Goal: Task Accomplishment & Management: Complete application form

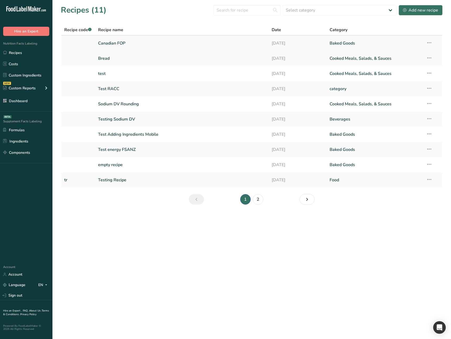
click at [152, 43] on link "Canadian FOP" at bounding box center [182, 43] width 168 height 11
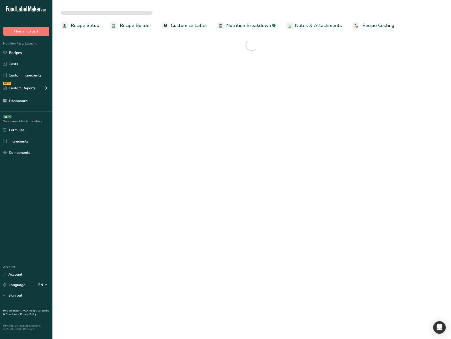
click at [76, 25] on span "Recipe Setup" at bounding box center [85, 25] width 29 height 7
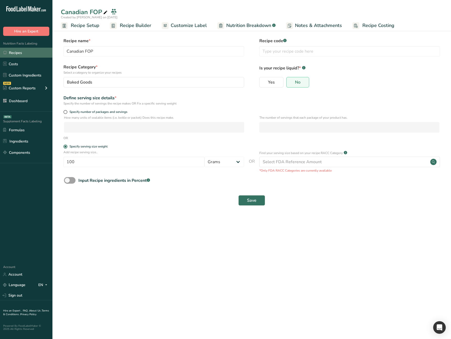
click at [35, 54] on link "Recipes" at bounding box center [26, 53] width 52 height 10
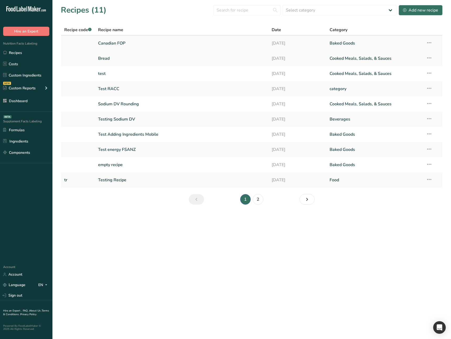
drag, startPoint x: 111, startPoint y: 42, endPoint x: 111, endPoint y: 45, distance: 2.6
click at [111, 42] on link "Canadian FOP" at bounding box center [182, 43] width 168 height 11
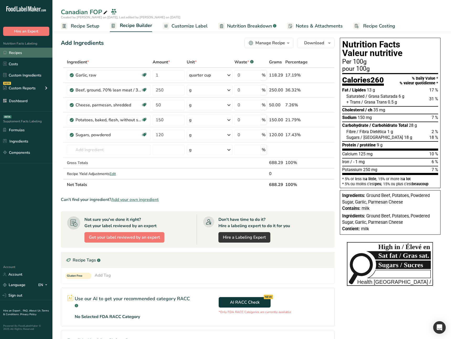
click at [30, 51] on link "Recipes" at bounding box center [26, 53] width 52 height 10
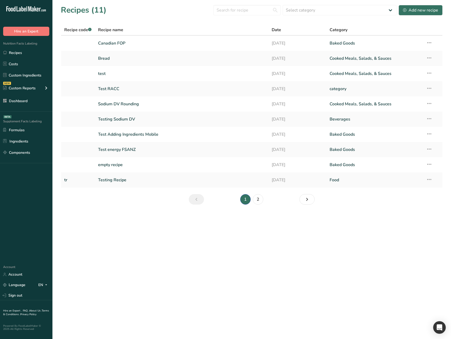
click at [144, 209] on section "Recipes (11) Select category All Baked Goods Beverages category Cooked Meals, S…" at bounding box center [251, 106] width 399 height 213
click at [44, 77] on link "Custom Ingredients" at bounding box center [26, 75] width 52 height 10
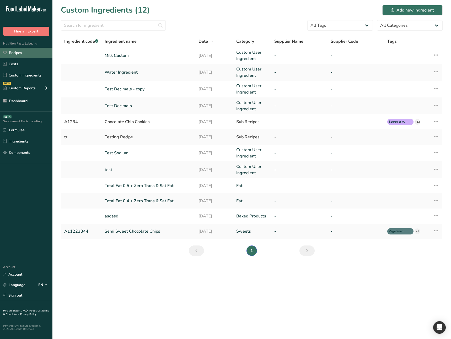
click at [24, 51] on link "Recipes" at bounding box center [26, 53] width 52 height 10
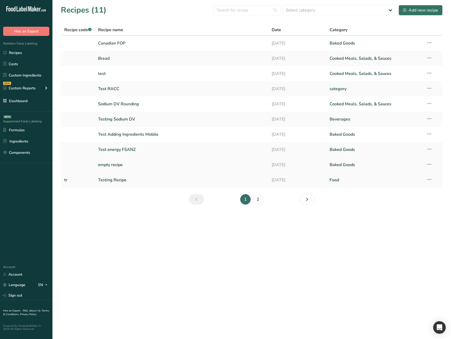
click at [133, 162] on link "empty recipe" at bounding box center [182, 164] width 168 height 11
click at [428, 165] on icon at bounding box center [429, 164] width 6 height 9
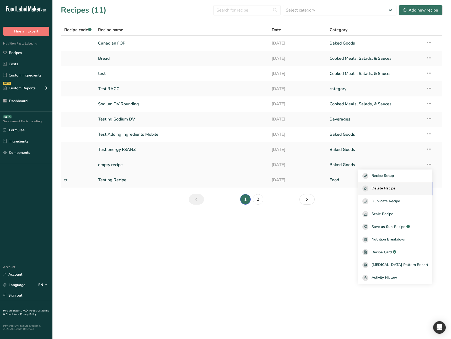
click at [408, 191] on div "Delete Recipe" at bounding box center [395, 189] width 66 height 6
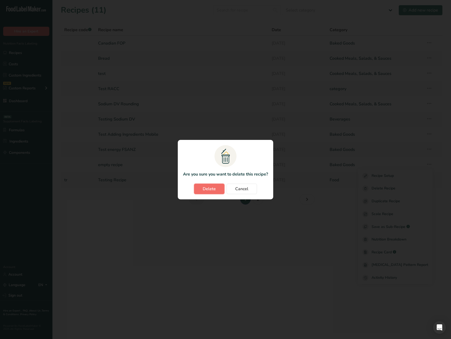
click at [198, 189] on button "Delete" at bounding box center [209, 189] width 30 height 10
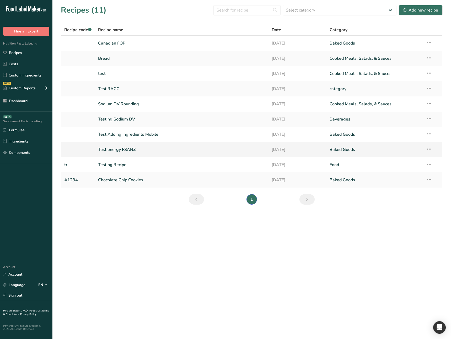
click at [131, 151] on link "Test energy FSANZ" at bounding box center [182, 149] width 168 height 11
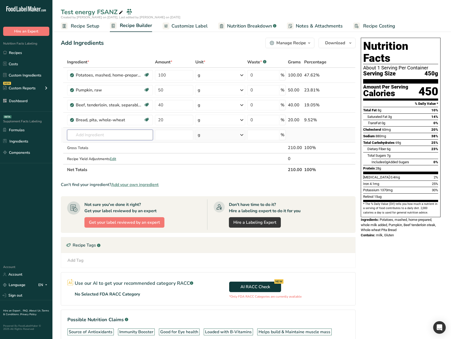
click at [113, 138] on input "text" at bounding box center [110, 135] width 86 height 10
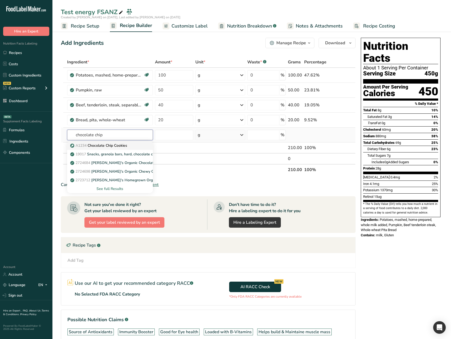
type input "chocolate chip"
click at [123, 146] on p "A1234 Chocolate Chip Cookies" at bounding box center [99, 146] width 56 height 6
type input "Chocolate Chip Cookies"
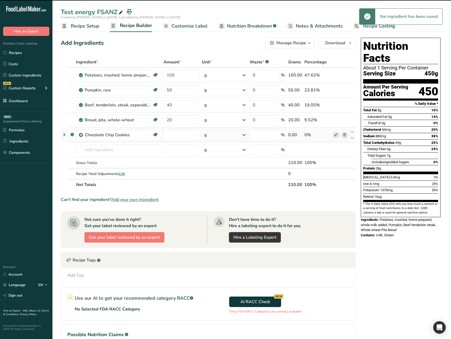
type input "0"
click at [90, 277] on div "Add Tag Standard Tags Custom Tags Source of Antioxidants Prebiotic Effect Gut H…" at bounding box center [208, 276] width 286 height 6
drag, startPoint x: 76, startPoint y: 275, endPoint x: 73, endPoint y: 250, distance: 25.2
click at [73, 253] on section "Recipe Tags .a-a{fill:#347362;}.b-a{fill:#fff;} Add Tag Standard Tags Custom Ta…" at bounding box center [208, 267] width 295 height 31
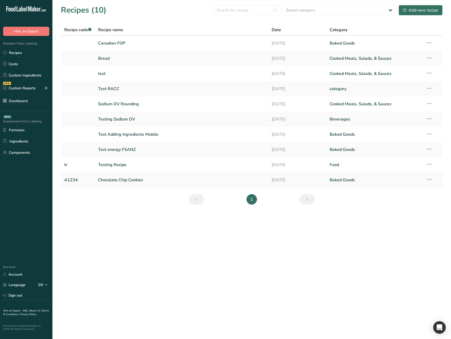
click at [132, 253] on main "Recipes (10) Select category All Baked Goods Beverages category Cooked Meals, S…" at bounding box center [225, 169] width 451 height 339
click at [134, 242] on main "Recipes (10) Select category All Baked Goods Beverages category Cooked Meals, S…" at bounding box center [225, 169] width 451 height 339
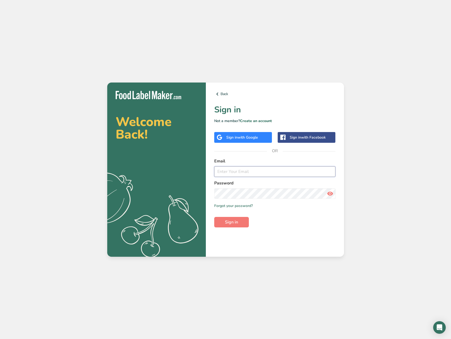
click at [243, 172] on input "email" at bounding box center [274, 172] width 121 height 10
type input "ahmad@foodlabelmaker.com"
click at [228, 224] on span "Sign in" at bounding box center [231, 222] width 13 height 6
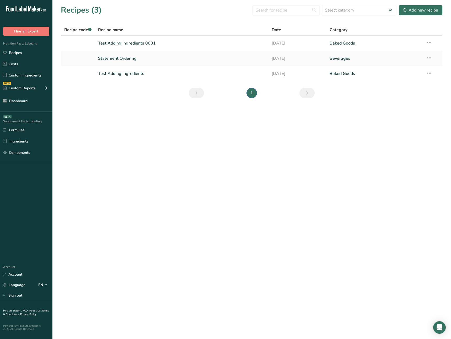
click at [232, 205] on main "Recipes (3) Select category All Baked Goods Beverages Confectionery Cooked Meal…" at bounding box center [225, 169] width 451 height 339
drag, startPoint x: 223, startPoint y: 196, endPoint x: 248, endPoint y: 118, distance: 81.5
click at [223, 196] on main "Recipes (3) Select category All Baked Goods Beverages Confectionery Cooked Meal…" at bounding box center [225, 169] width 451 height 339
click at [431, 9] on div "Add new recipe" at bounding box center [420, 10] width 35 height 6
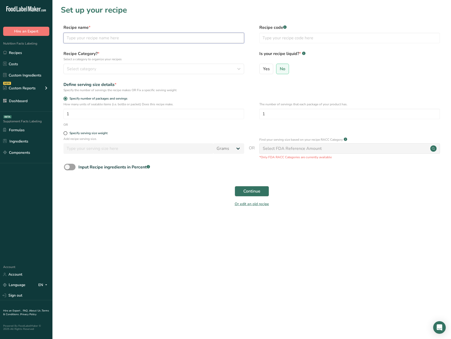
click at [88, 33] on input "text" at bounding box center [153, 38] width 181 height 10
click at [66, 38] on input "Chocolate Frozen Daire Dessert Mix" at bounding box center [153, 38] width 181 height 10
click at [149, 39] on input "Chocolate Frozen Daire Dessert Mix" at bounding box center [153, 38] width 181 height 10
click at [142, 36] on input "Chocolate Frozen Daire Dessert Mix" at bounding box center [153, 38] width 181 height 10
drag, startPoint x: 110, startPoint y: 37, endPoint x: 124, endPoint y: 65, distance: 30.7
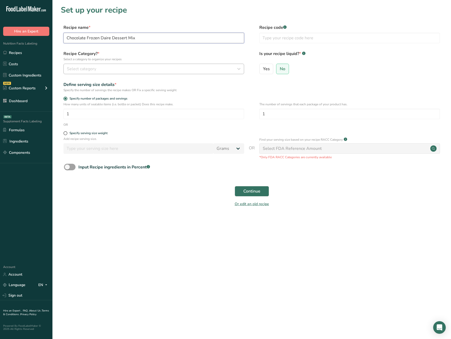
click at [110, 38] on input "Chocolate Frozen Daire Dessert Mix" at bounding box center [153, 38] width 181 height 10
type input "Chocolate Frozen Dairy Dessert Mix"
click at [301, 35] on input "text" at bounding box center [349, 38] width 181 height 10
type input "910632"
click at [151, 72] on div "Select category" at bounding box center [152, 69] width 171 height 6
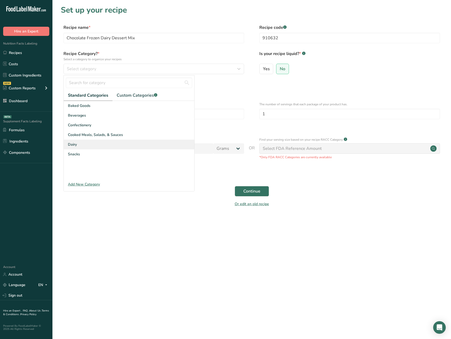
click at [89, 147] on div "Dairy" at bounding box center [129, 145] width 131 height 10
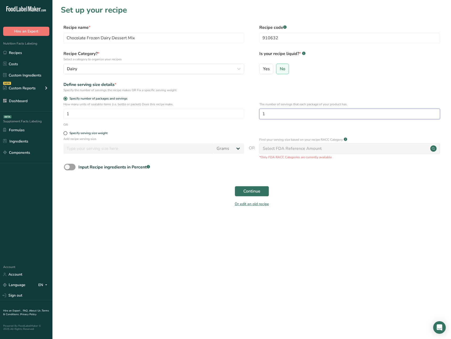
drag, startPoint x: 276, startPoint y: 116, endPoint x: 247, endPoint y: 116, distance: 29.1
click at [247, 116] on div "How many units of sealable items (i.e. bottle or packet) Does this recipe make.…" at bounding box center [252, 112] width 382 height 20
type input "100"
click at [146, 240] on main "Set up your recipe Recipe name * Chocolate Frozen Dairy Dessert Mix Recipe code…" at bounding box center [225, 169] width 451 height 339
click at [255, 193] on span "Continue" at bounding box center [251, 191] width 17 height 6
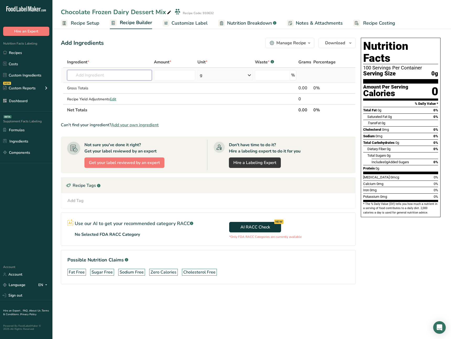
click at [104, 77] on input "text" at bounding box center [109, 75] width 85 height 10
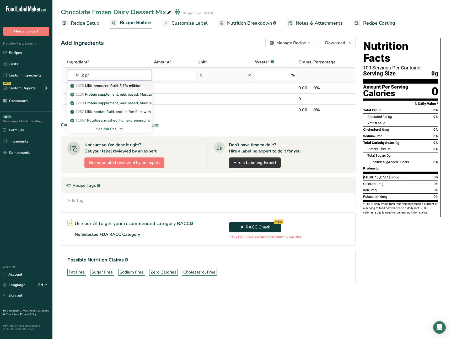
type input "Milk pr"
click at [114, 84] on p "1078 Milk, producer, fluid, 3.7% milkfat" at bounding box center [105, 86] width 69 height 6
type input "Milk, producer, fluid, 3.7% milkfat"
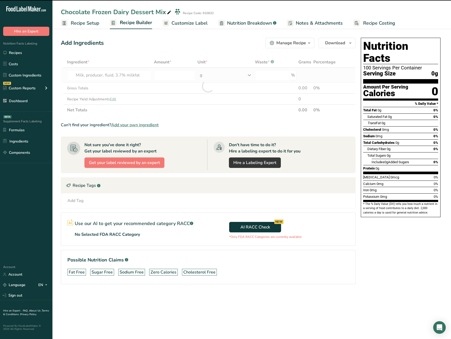
type input "0"
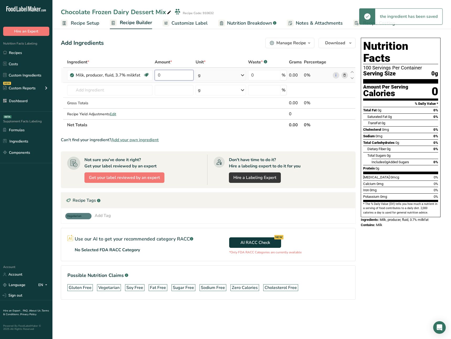
drag, startPoint x: 189, startPoint y: 72, endPoint x: 186, endPoint y: 73, distance: 3.5
click at [189, 72] on input "0" at bounding box center [174, 75] width 39 height 10
type input "6181.156"
click at [159, 106] on div "Ingredient * Amount * Unit * Waste * .a-a{fill:#347362;}.b-a{fill:#fff;} Grams …" at bounding box center [208, 94] width 295 height 74
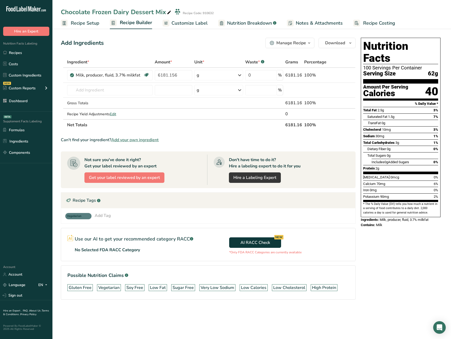
drag, startPoint x: 202, startPoint y: 14, endPoint x: 215, endPoint y: 13, distance: 12.9
click at [215, 13] on div "Chocolate Frozen Dairy Dessert Mix Recipe Code: 910632" at bounding box center [251, 11] width 399 height 9
copy div "910632"
drag, startPoint x: 75, startPoint y: 92, endPoint x: 81, endPoint y: 92, distance: 5.6
click at [77, 92] on input "text" at bounding box center [110, 90] width 86 height 10
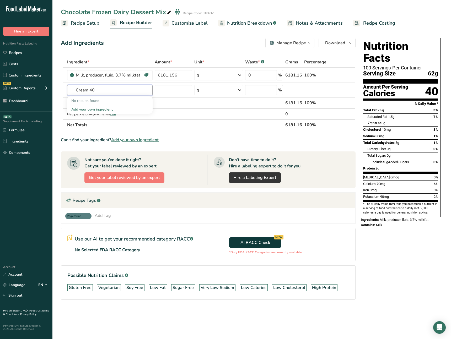
type input "Cream 40"
click at [250, 124] on th "Net Totals" at bounding box center [175, 124] width 218 height 11
drag, startPoint x: 225, startPoint y: 124, endPoint x: 220, endPoint y: 122, distance: 5.3
click at [225, 124] on th "Net Totals" at bounding box center [175, 124] width 218 height 11
click at [29, 73] on link "Custom Ingredients" at bounding box center [26, 75] width 52 height 10
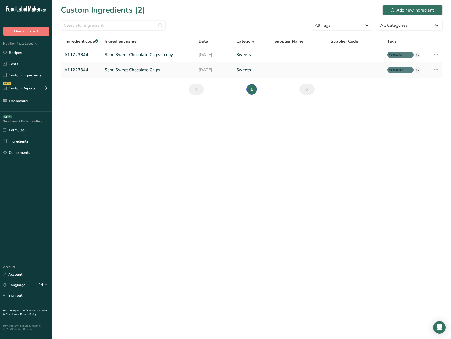
click at [157, 144] on main "Custom Ingredients (2) Add new ingredient All Tags Source of Antioxidants Prebi…" at bounding box center [225, 169] width 451 height 339
click at [397, 13] on div "Add new ingredient" at bounding box center [412, 10] width 43 height 6
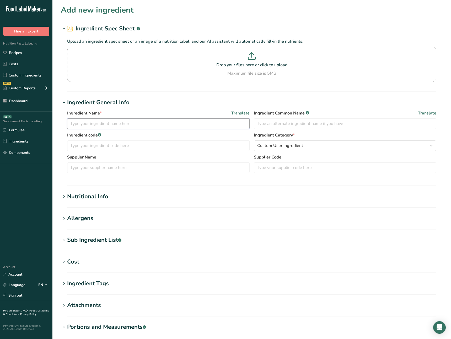
click at [99, 120] on input "text" at bounding box center [158, 124] width 183 height 10
type input "T"
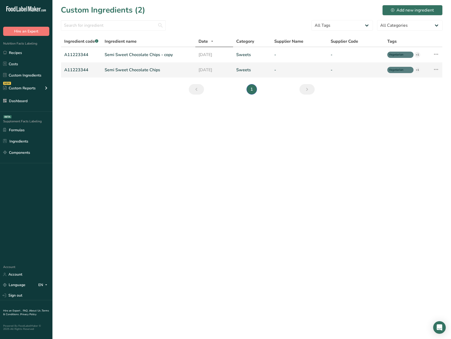
click at [127, 76] on td "Semi Sweet Chocolate Chips" at bounding box center [149, 69] width 94 height 15
click at [130, 70] on link "Semi Sweet Chocolate Chips" at bounding box center [149, 70] width 88 height 6
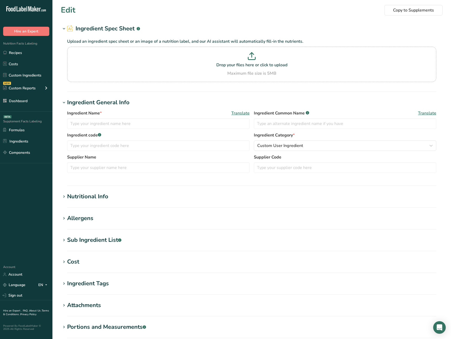
type input "Semi Sweet Chocolate Chips"
type input "Choco Chips"
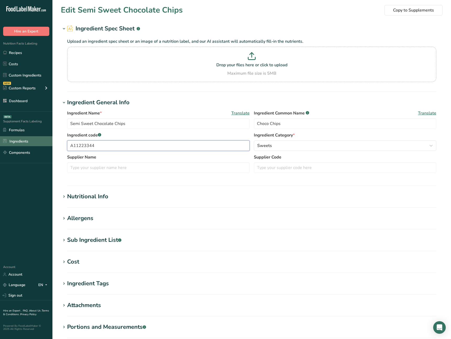
drag, startPoint x: 103, startPoint y: 145, endPoint x: 41, endPoint y: 138, distance: 62.0
click at [41, 138] on div ".a-20{fill:#fff;} Hire an Expert Nutrition Facts Labeling Recipes Costs Custom …" at bounding box center [225, 201] width 451 height 402
click at [112, 145] on input "A11223344" at bounding box center [158, 146] width 183 height 10
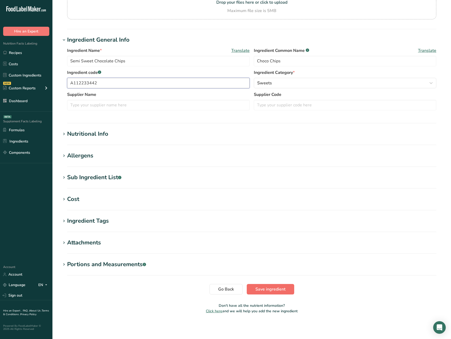
type input "A112233442"
click at [280, 292] on span "Save ingredient" at bounding box center [270, 289] width 30 height 6
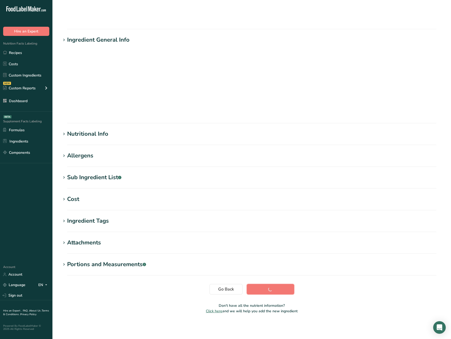
scroll to position [0, 0]
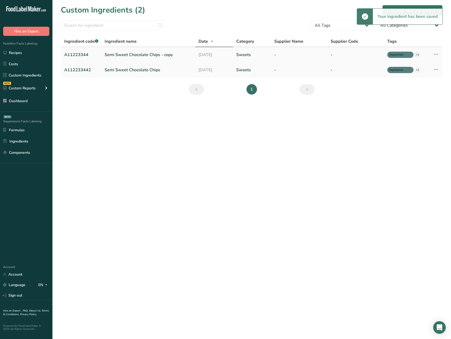
click at [122, 53] on link "Semi Sweet Chocolate Chips - copy" at bounding box center [149, 55] width 88 height 6
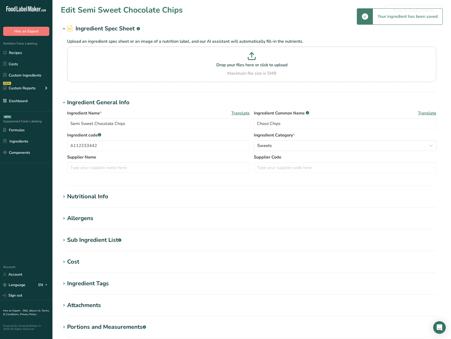
type input "Semi Sweet Chocolate Chips - copy"
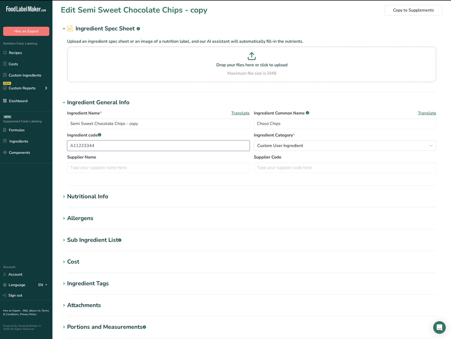
click at [107, 147] on input "A11223344" at bounding box center [158, 146] width 183 height 10
type input "A112233442"
click at [133, 124] on input "Semi Sweet Chocolate Chips - copy" at bounding box center [158, 124] width 183 height 10
drag, startPoint x: 133, startPoint y: 124, endPoint x: 180, endPoint y: 185, distance: 77.4
click at [133, 124] on input "Semi Sweet Chocolate Chips - copy" at bounding box center [158, 124] width 183 height 10
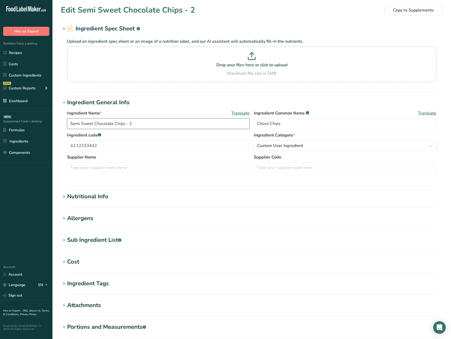
scroll to position [63, 0]
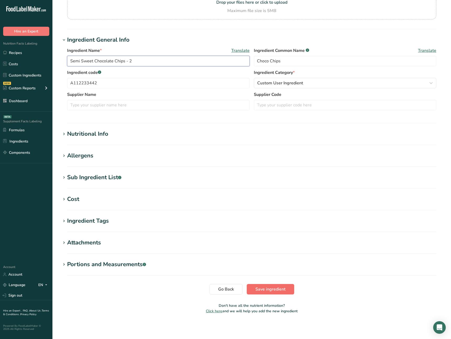
type input "Semi Sweet Chocolate Chips - 2"
click at [287, 287] on button "Save ingredient" at bounding box center [270, 289] width 47 height 10
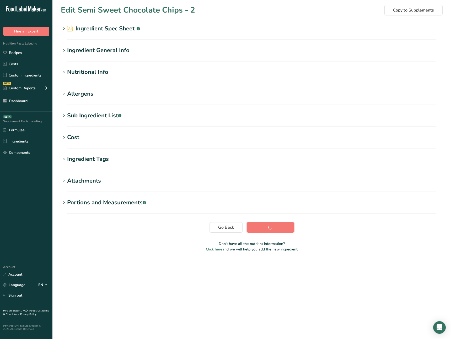
scroll to position [0, 0]
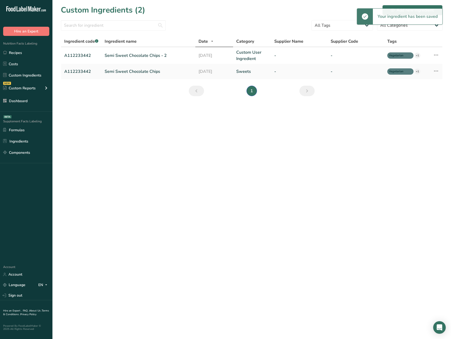
click at [173, 127] on main "Custom Ingredients (2) Add new ingredient All Tags Source of Antioxidants Prebi…" at bounding box center [225, 169] width 451 height 339
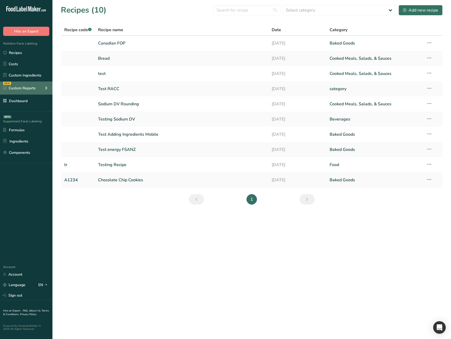
click at [26, 92] on div "NEW Custom Reports" at bounding box center [26, 88] width 52 height 13
click at [26, 92] on div "Custom Reports" at bounding box center [26, 88] width 52 height 13
click at [26, 92] on div "NEW Custom Reports" at bounding box center [26, 88] width 52 height 13
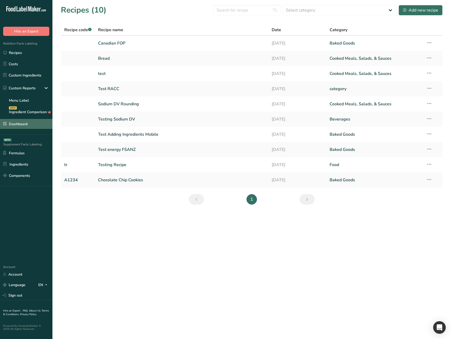
click at [35, 121] on link "Dashboard" at bounding box center [26, 124] width 52 height 10
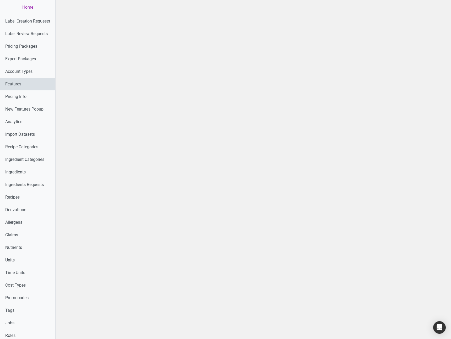
click at [29, 85] on link "Features" at bounding box center [27, 84] width 55 height 13
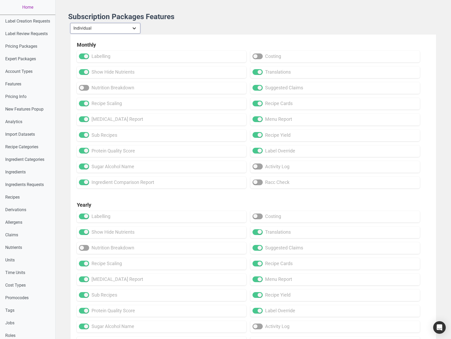
click at [122, 30] on select "Individual Essential Pro Business Old Enterprise 3 Users (799$) Old Enterprise …" at bounding box center [105, 28] width 70 height 10
select select "34"
click at [71, 23] on select "Individual Essential Pro Business Old Enterprise 3 Users (799$) Old Enterprise …" at bounding box center [105, 28] width 70 height 10
checkbox input "true"
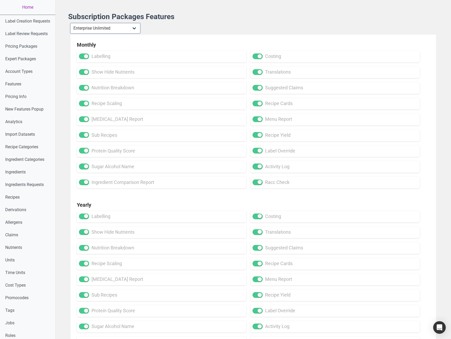
checkbox input "true"
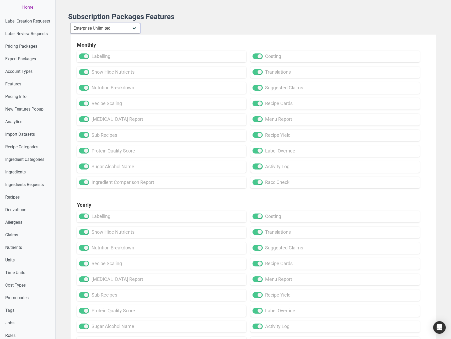
checkbox input "false"
checkbox input "true"
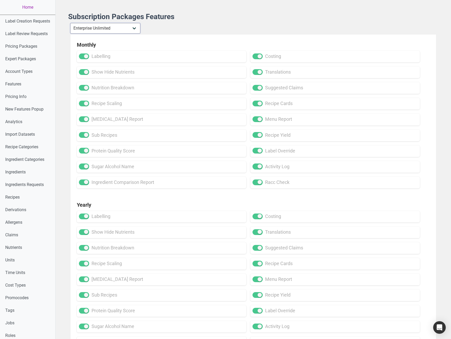
checkbox input "true"
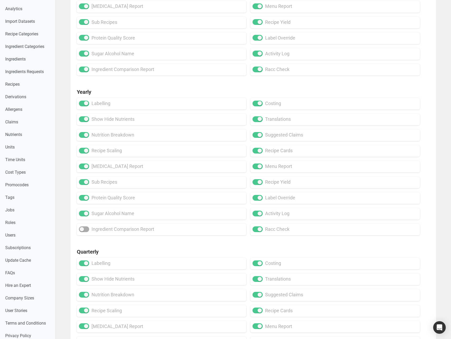
click at [87, 231] on span at bounding box center [84, 230] width 10 height 6
click at [82, 231] on input "ingredient comparison report" at bounding box center [80, 229] width 3 height 3
checkbox input "true"
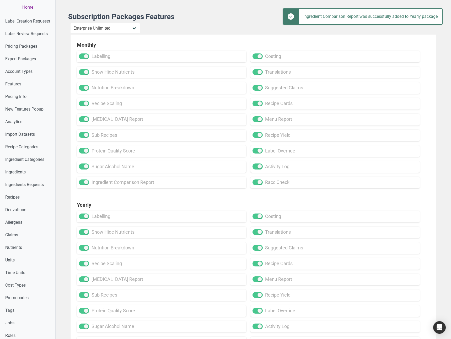
click at [28, 4] on link "Home" at bounding box center [27, 7] width 55 height 15
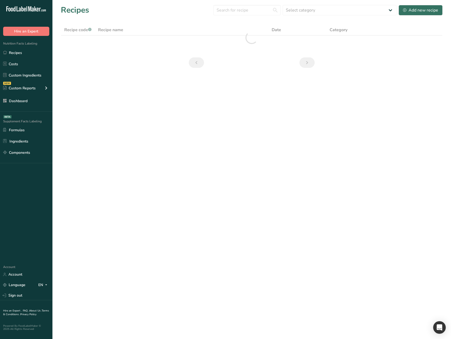
click at [137, 236] on main "Recipes Select category All Baked Goods Beverages category Cooked Meals, Salads…" at bounding box center [225, 169] width 451 height 339
click at [40, 83] on div "NEW Custom Reports" at bounding box center [26, 88] width 52 height 13
click at [127, 222] on main "Recipes Select category All Baked Goods Beverages category Cooked Meals, Salads…" at bounding box center [225, 169] width 451 height 339
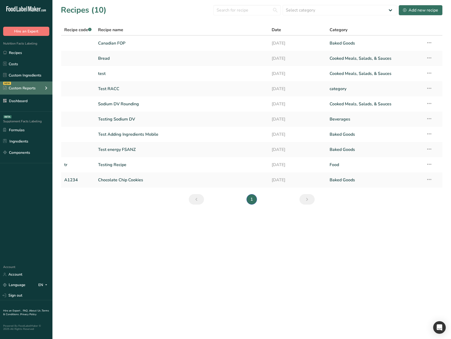
click at [42, 87] on div "NEW Custom Reports" at bounding box center [26, 88] width 52 height 13
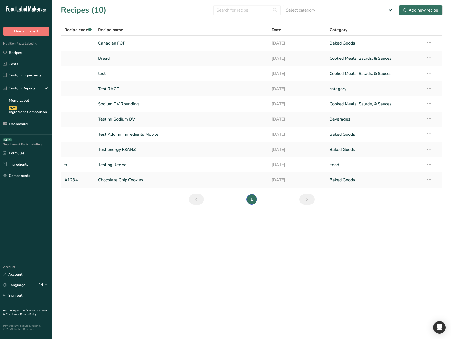
drag, startPoint x: 112, startPoint y: 256, endPoint x: 99, endPoint y: 232, distance: 27.5
click at [107, 248] on main "Recipes (10) Select category All Baked Goods [GEOGRAPHIC_DATA] category Cooked …" at bounding box center [225, 169] width 451 height 339
click at [23, 157] on link "Formulas" at bounding box center [26, 153] width 52 height 10
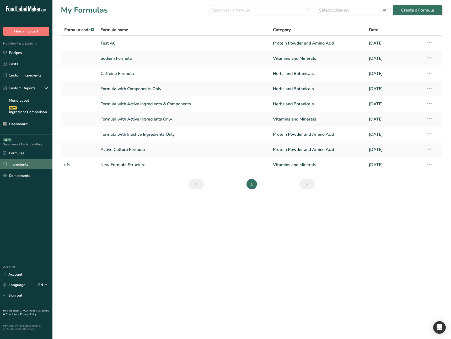
click at [26, 166] on link "Ingredients" at bounding box center [26, 164] width 52 height 10
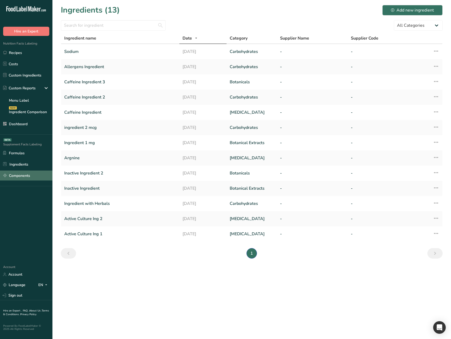
click at [27, 177] on link "Components" at bounding box center [26, 176] width 52 height 10
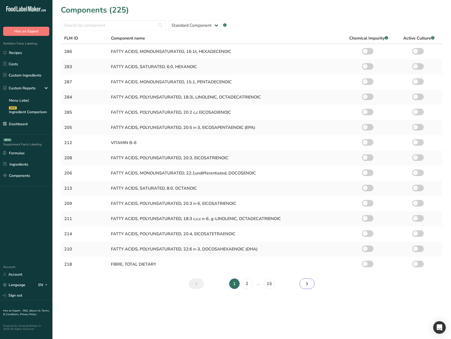
click at [311, 284] on link "Next page" at bounding box center [307, 284] width 15 height 10
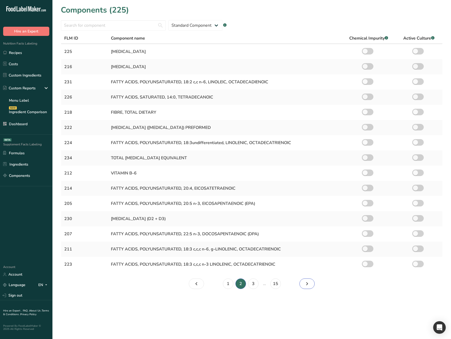
click at [311, 284] on link "Page 3." at bounding box center [307, 284] width 15 height 10
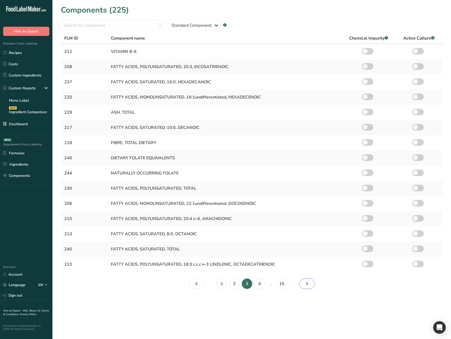
click at [311, 284] on link "Page 4." at bounding box center [307, 284] width 15 height 10
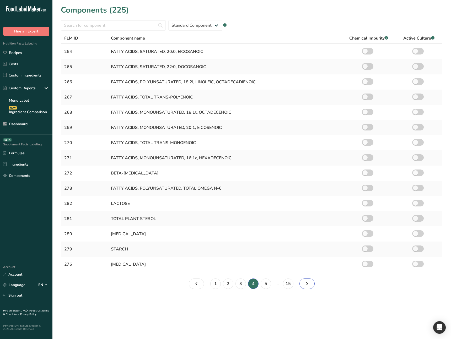
click at [311, 284] on link "Page 5." at bounding box center [307, 284] width 15 height 10
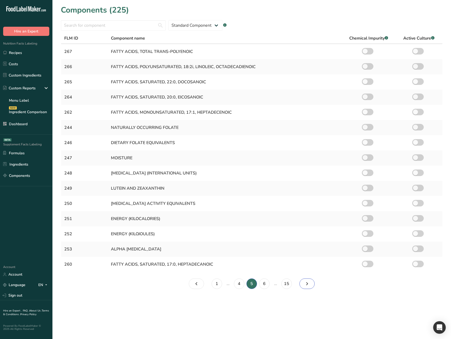
click at [311, 284] on link "Page 6." at bounding box center [307, 284] width 15 height 10
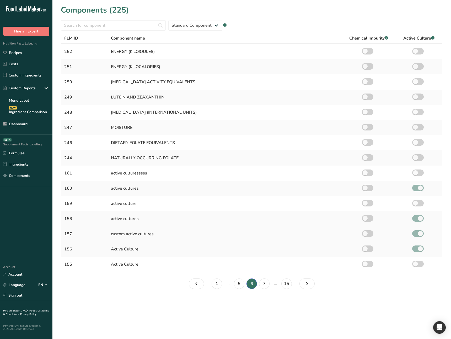
drag, startPoint x: 178, startPoint y: 234, endPoint x: 117, endPoint y: 229, distance: 60.8
click at [117, 229] on td "custom active cultures" at bounding box center [225, 234] width 234 height 15
click at [307, 286] on icon "Page 7." at bounding box center [307, 283] width 6 height 9
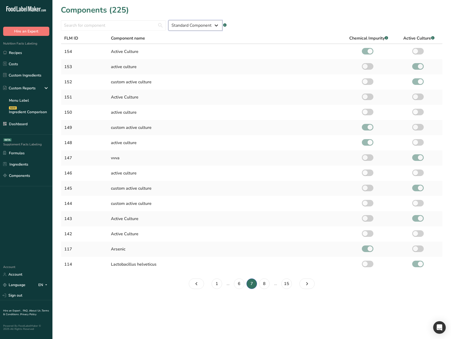
click at [196, 27] on select "Standard Component Custom Component" at bounding box center [195, 25] width 54 height 10
select select "custom"
click at [168, 20] on select "Standard Component Custom Component" at bounding box center [195, 25] width 54 height 10
checkbox input "false"
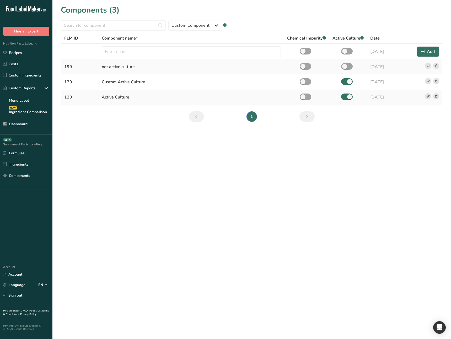
drag, startPoint x: 276, startPoint y: 201, endPoint x: 274, endPoint y: 198, distance: 3.6
click at [276, 201] on main "Components (3) Standard Component Custom Component .a-a{fill:#347362;}.b-a{fill…" at bounding box center [225, 169] width 451 height 339
click at [176, 224] on main "Components (3) Standard Component Custom Component .a-a{fill:#347362;}.b-a{fill…" at bounding box center [225, 169] width 451 height 339
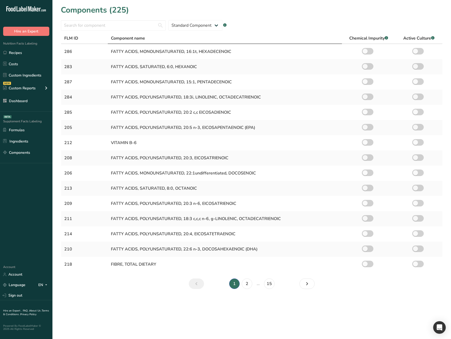
drag, startPoint x: 244, startPoint y: 14, endPoint x: 183, endPoint y: 40, distance: 66.9
click at [243, 14] on div "Components (225)" at bounding box center [252, 10] width 382 height 12
click at [31, 55] on link "Recipes" at bounding box center [26, 53] width 52 height 10
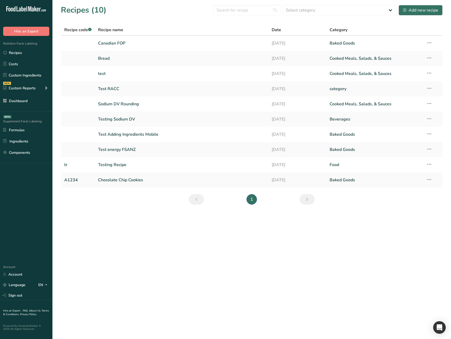
click at [177, 217] on main "Recipes (10) Select category All Baked Goods [GEOGRAPHIC_DATA] category Cooked …" at bounding box center [225, 169] width 451 height 339
click at [23, 129] on link "Formulas" at bounding box center [26, 130] width 52 height 10
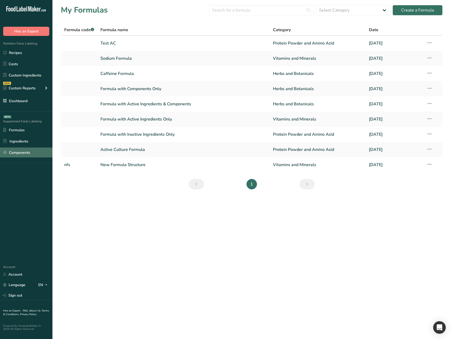
click at [20, 150] on link "Components" at bounding box center [26, 153] width 52 height 10
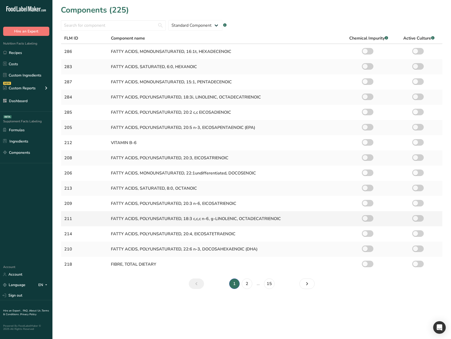
click at [180, 212] on td "FATTY ACIDS, POLYUNSATURATED, 18:3 c,c,c n-6, g-LINOLENIC, OCTADECATRIENOIC" at bounding box center [225, 218] width 234 height 15
